Goal: Communication & Community: Share content

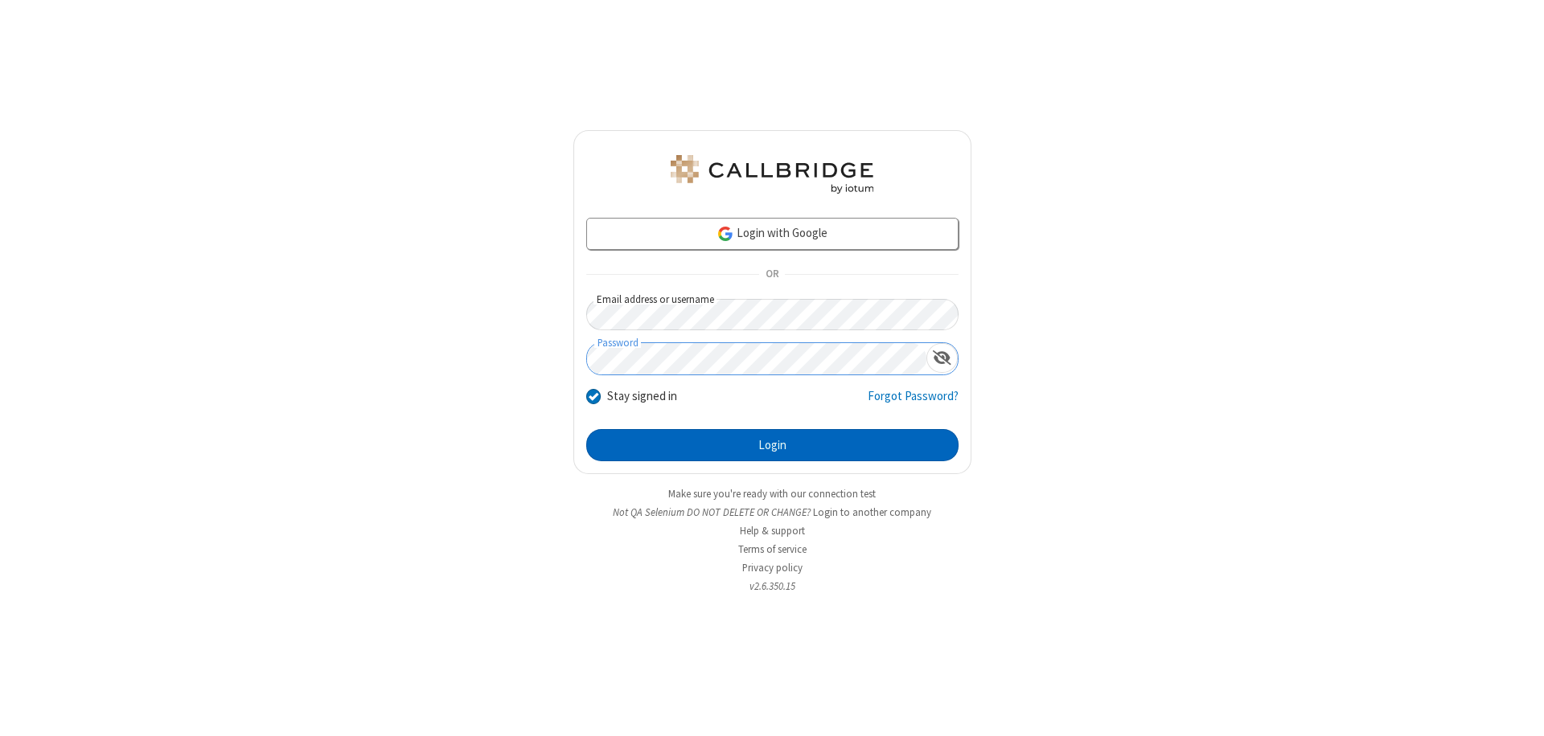
click at [772, 445] on button "Login" at bounding box center [772, 445] width 372 height 32
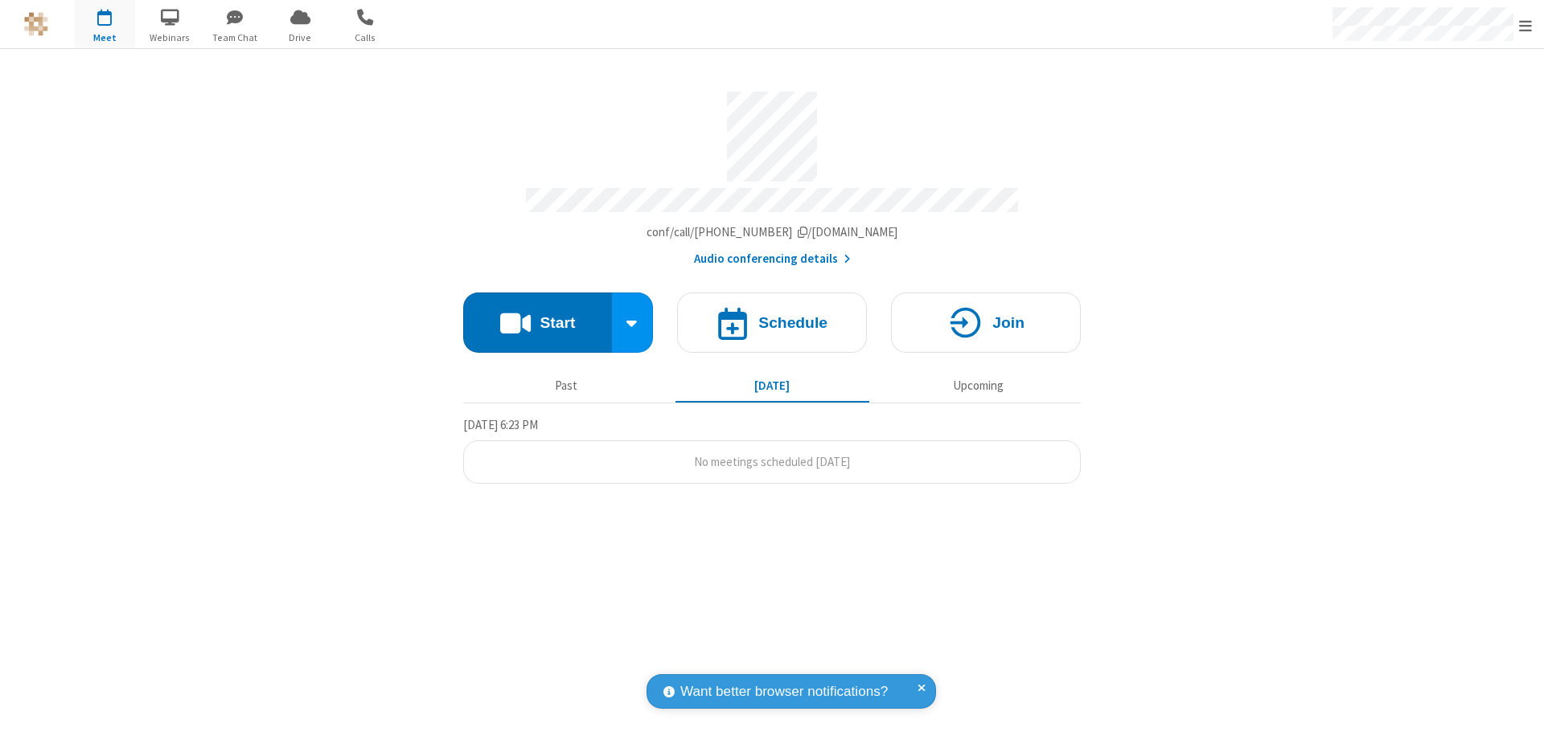
click at [537, 315] on button "Start" at bounding box center [537, 323] width 149 height 60
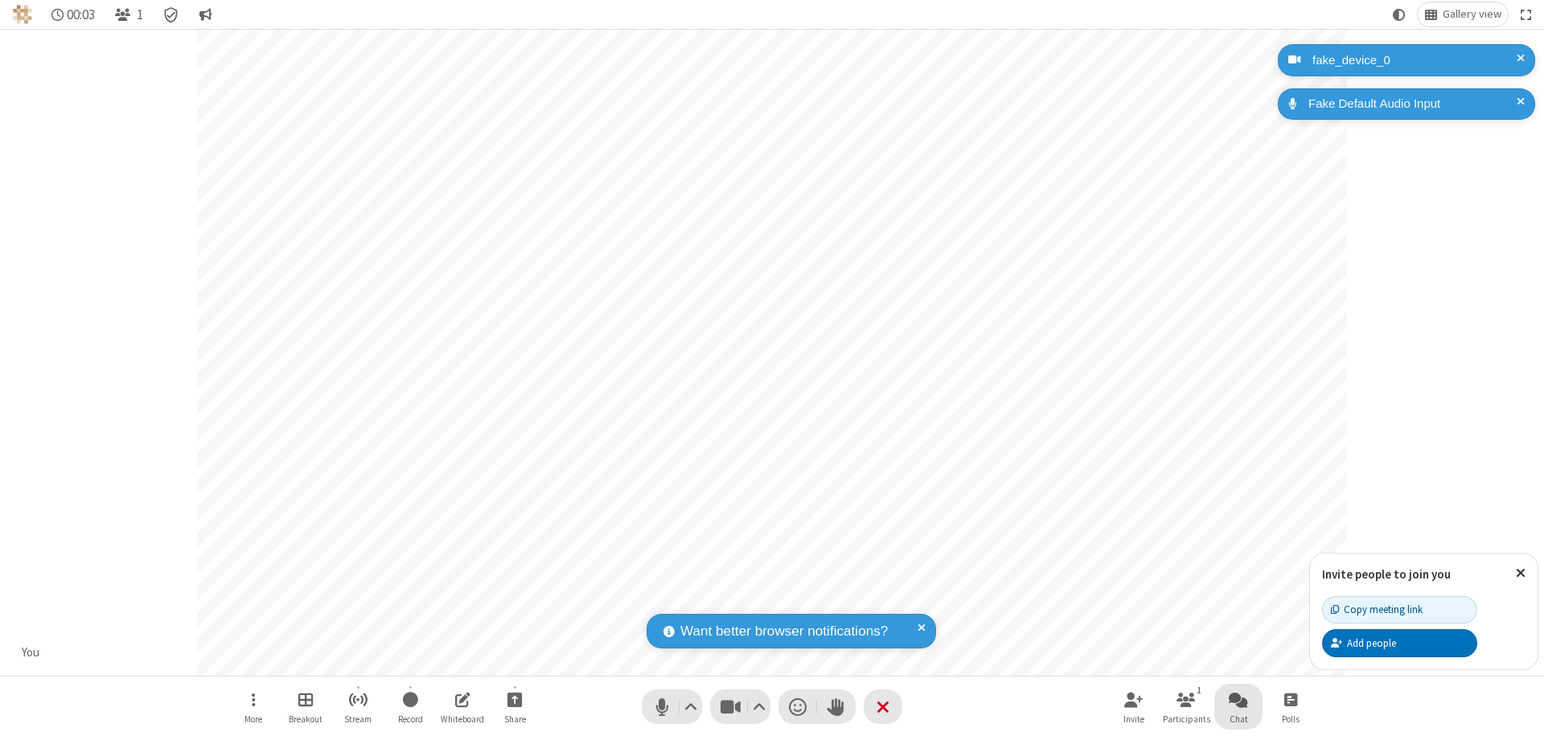
click at [1238, 699] on span "Open chat" at bounding box center [1237, 700] width 19 height 20
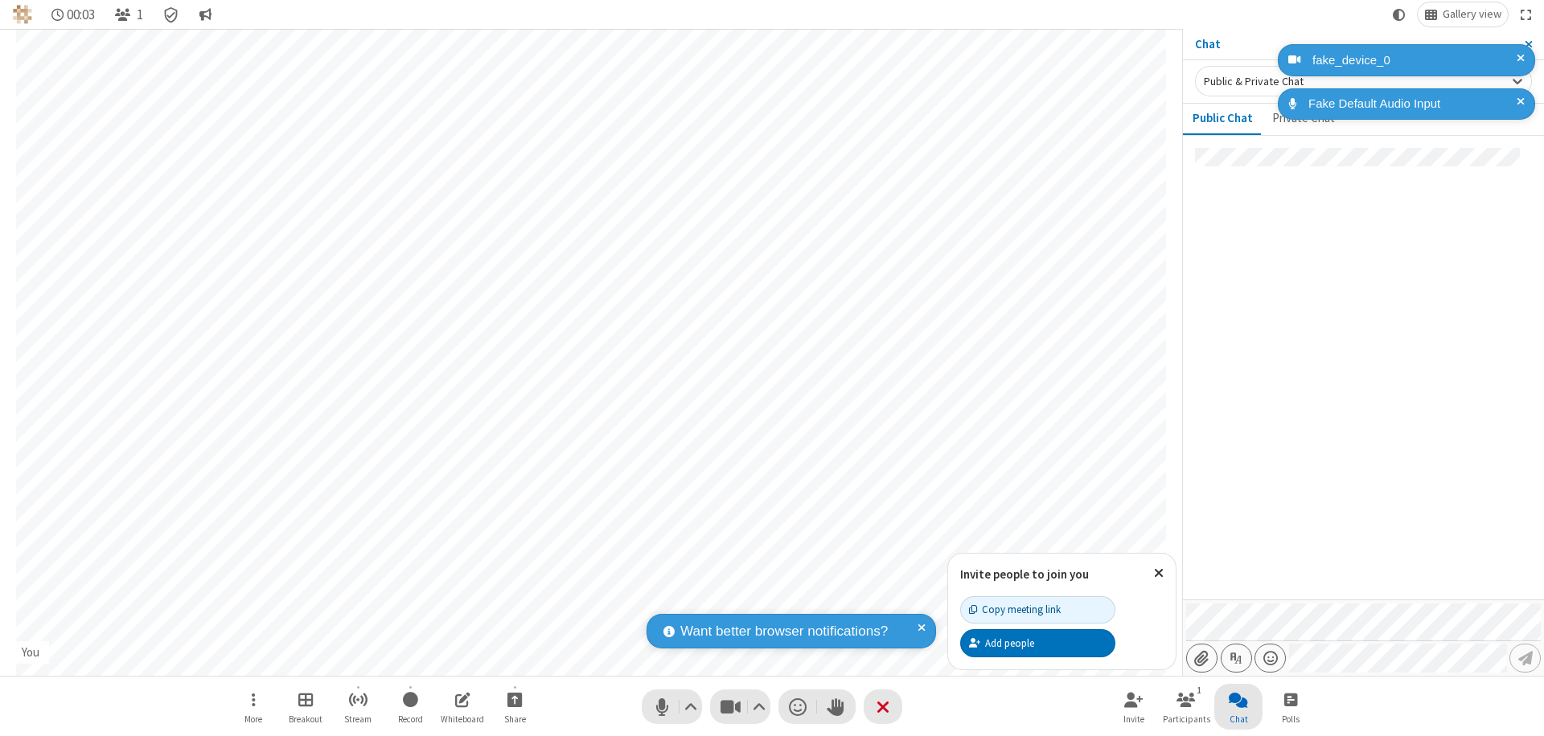
type input "C:\fakepath\doc_test.docx"
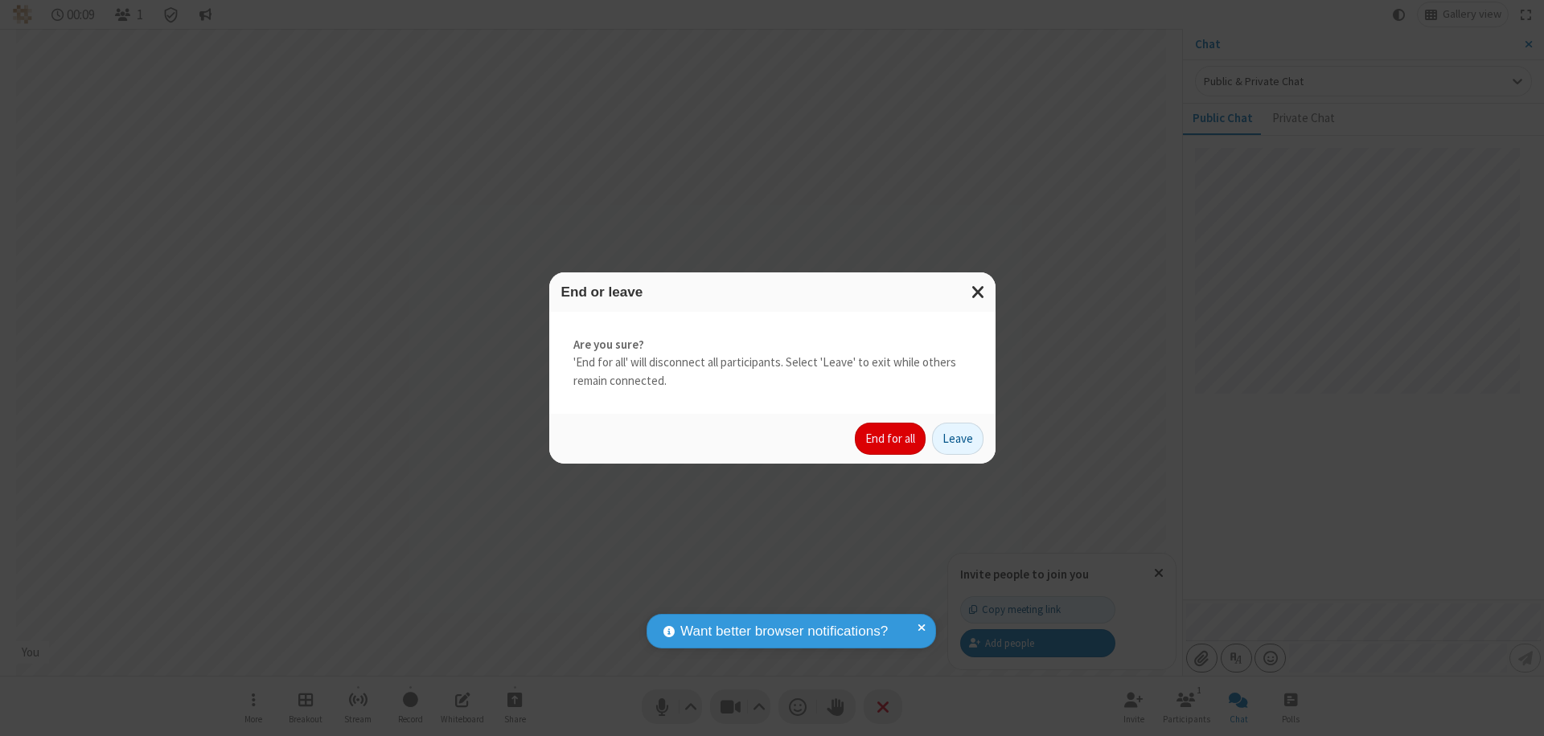
click at [891, 439] on button "End for all" at bounding box center [890, 439] width 71 height 32
